Goal: Complete application form: Complete application form

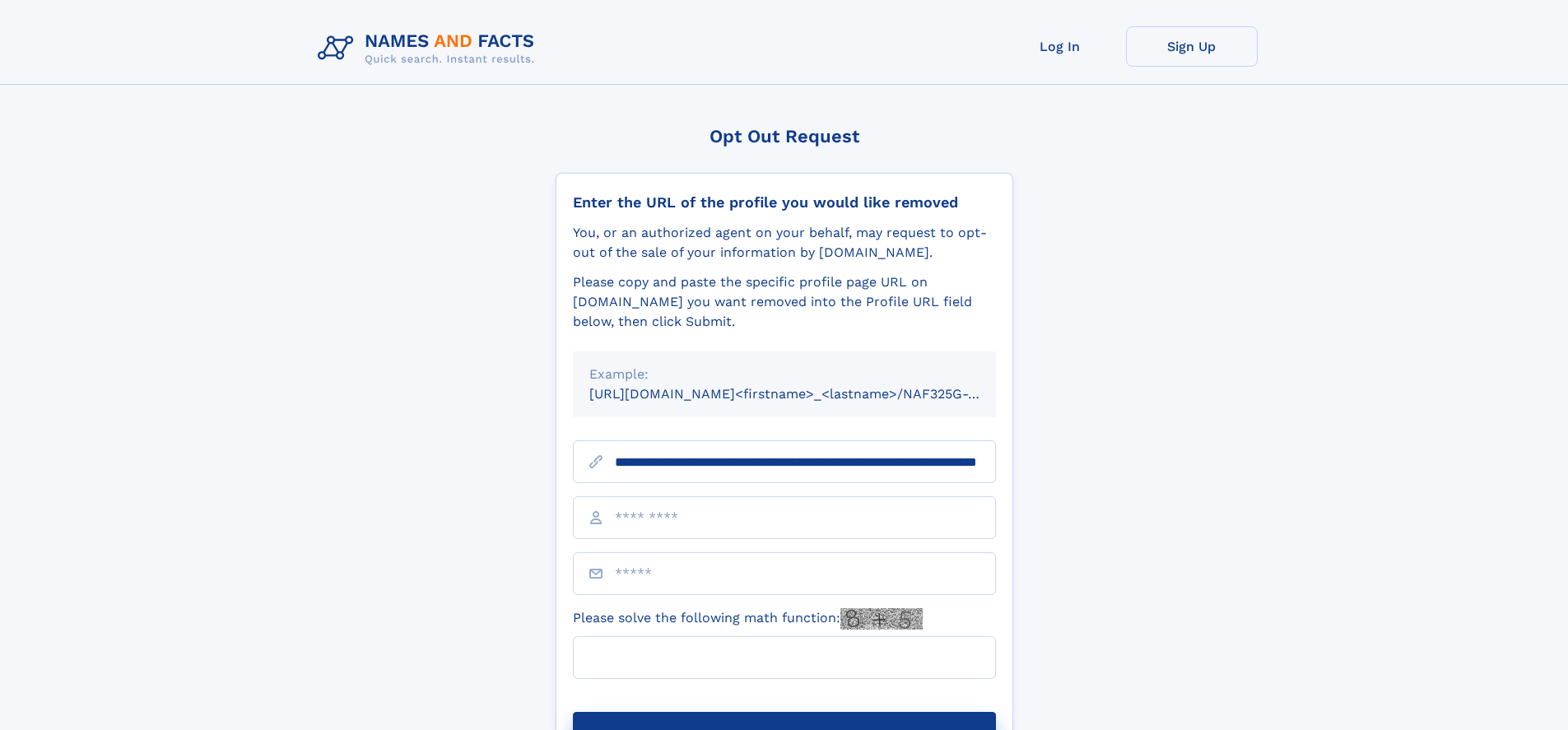
scroll to position [0, 177]
type input "**********"
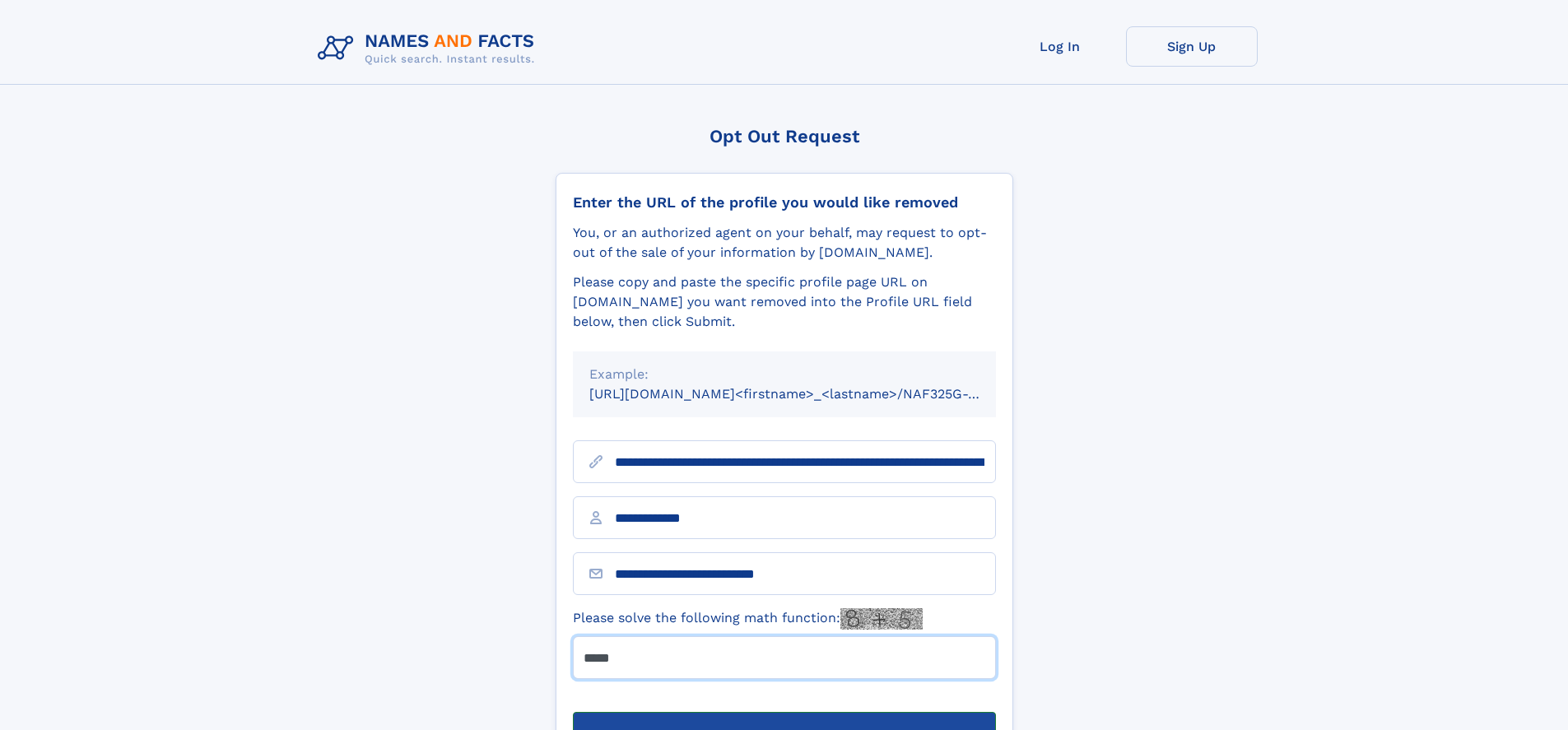
type input "*****"
click at [784, 712] on button "Submit Opt Out Request" at bounding box center [784, 738] width 423 height 53
